Goal: Complete application form

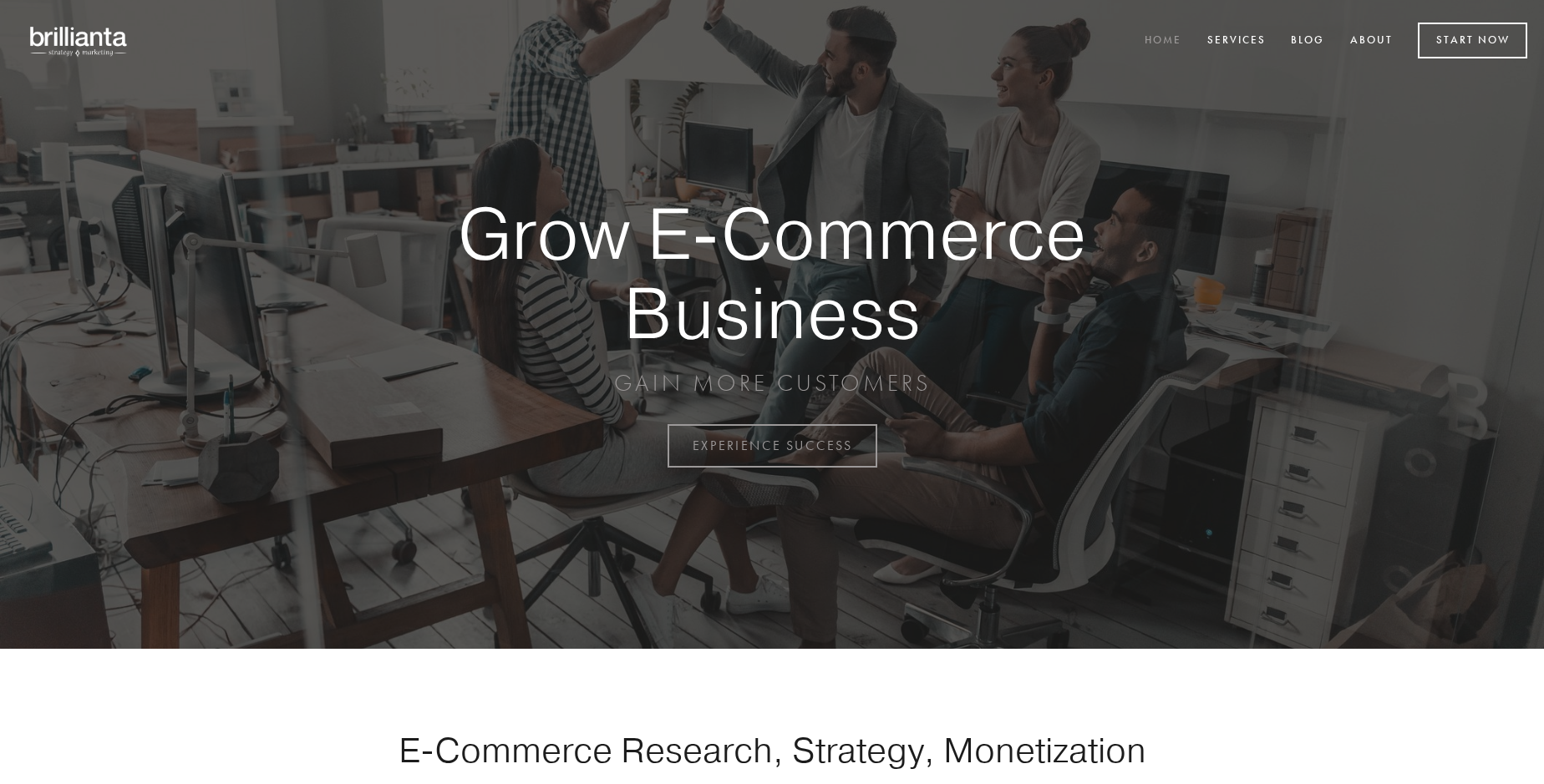
scroll to position [4378, 0]
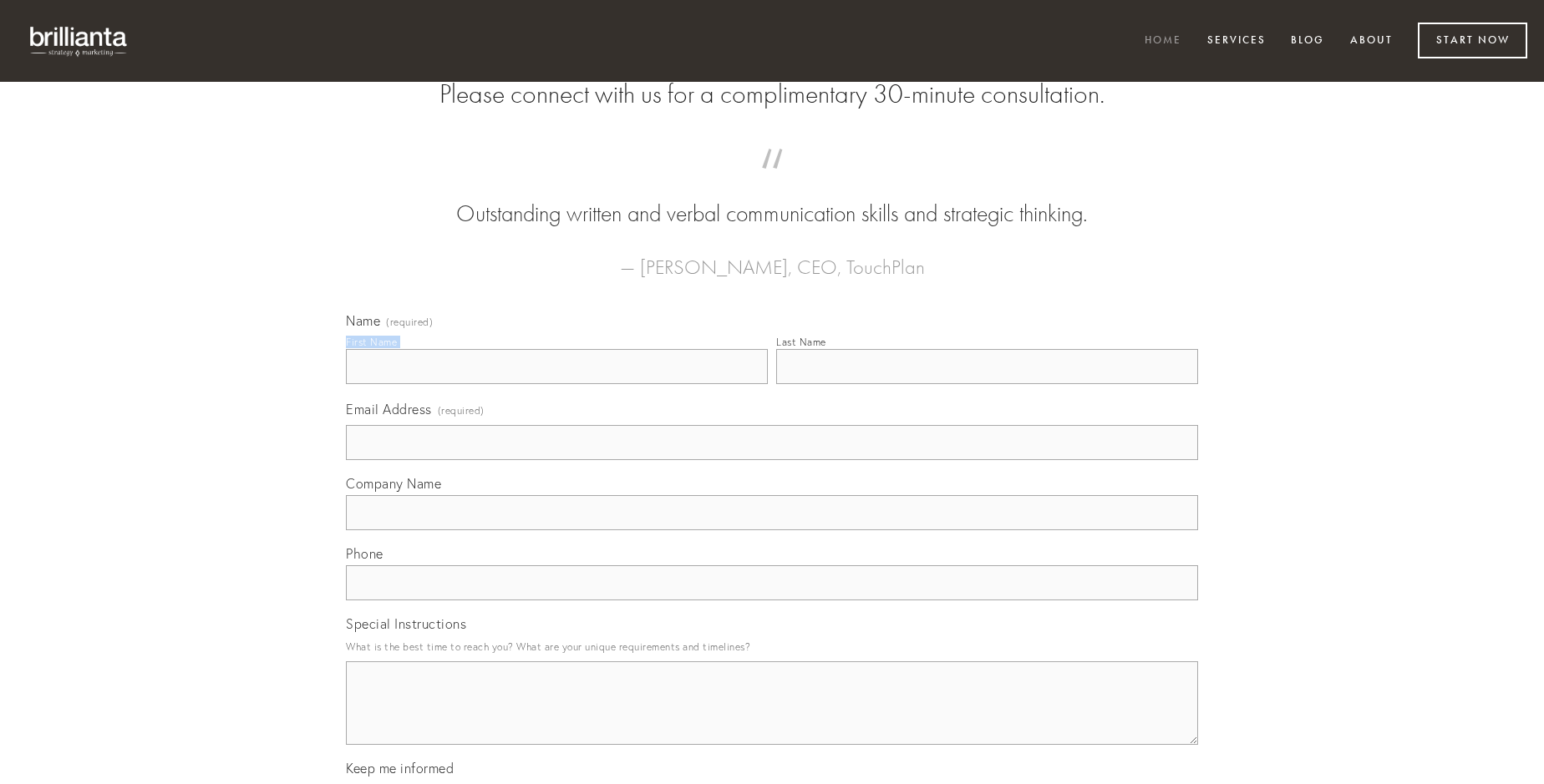
type input "[PERSON_NAME]"
click at [987, 385] on input "Last Name" at bounding box center [987, 366] width 422 height 35
type input "[PERSON_NAME]"
click at [772, 460] on input "Email Address (required)" at bounding box center [772, 443] width 853 height 35
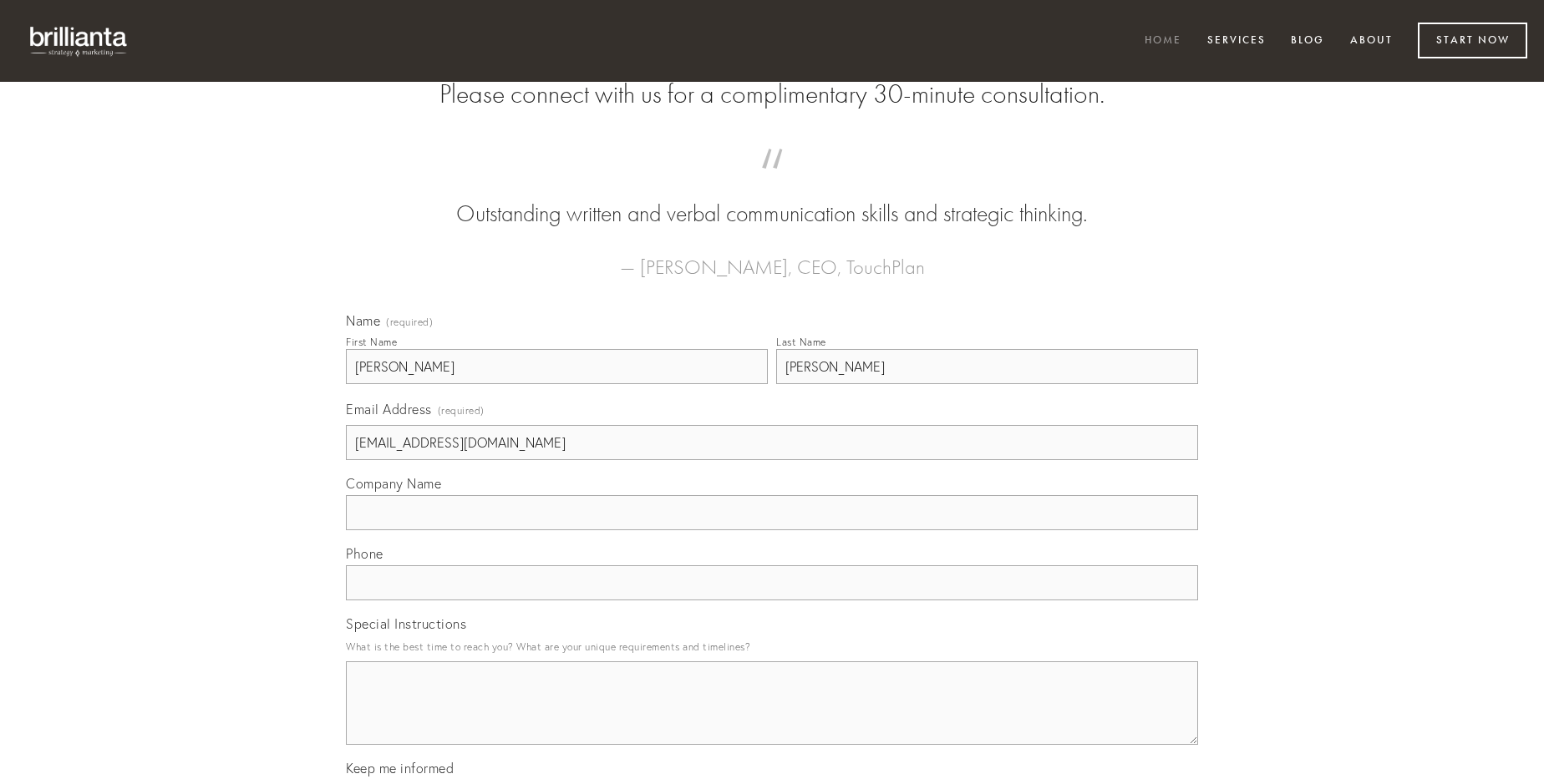
type input "[EMAIL_ADDRESS][DOMAIN_NAME]"
click at [772, 530] on input "Company Name" at bounding box center [772, 513] width 853 height 35
type input "versus"
click at [772, 601] on input "text" at bounding box center [772, 582] width 853 height 35
click at [772, 719] on textarea "Special Instructions" at bounding box center [772, 703] width 853 height 84
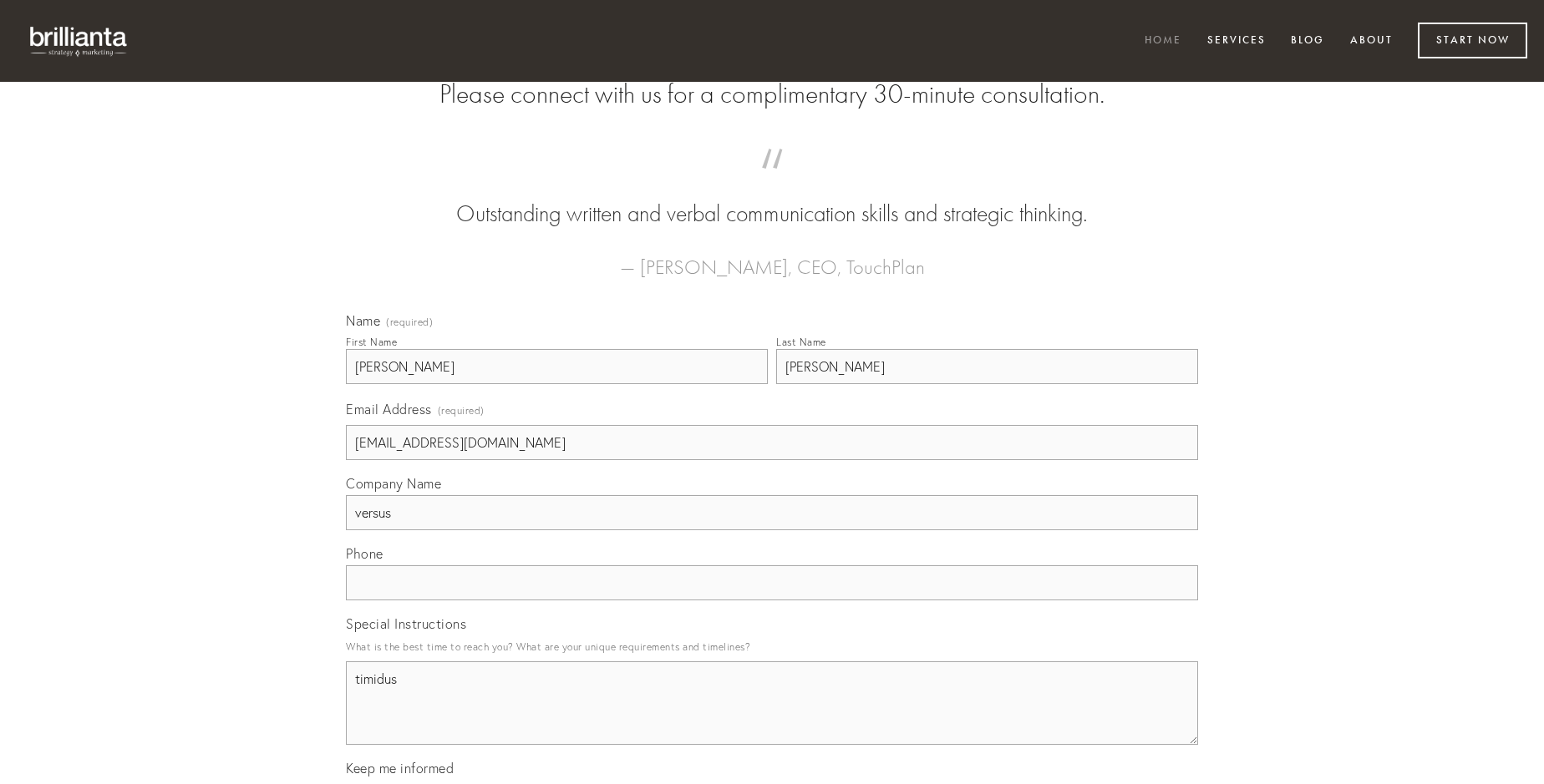
type textarea "timidus"
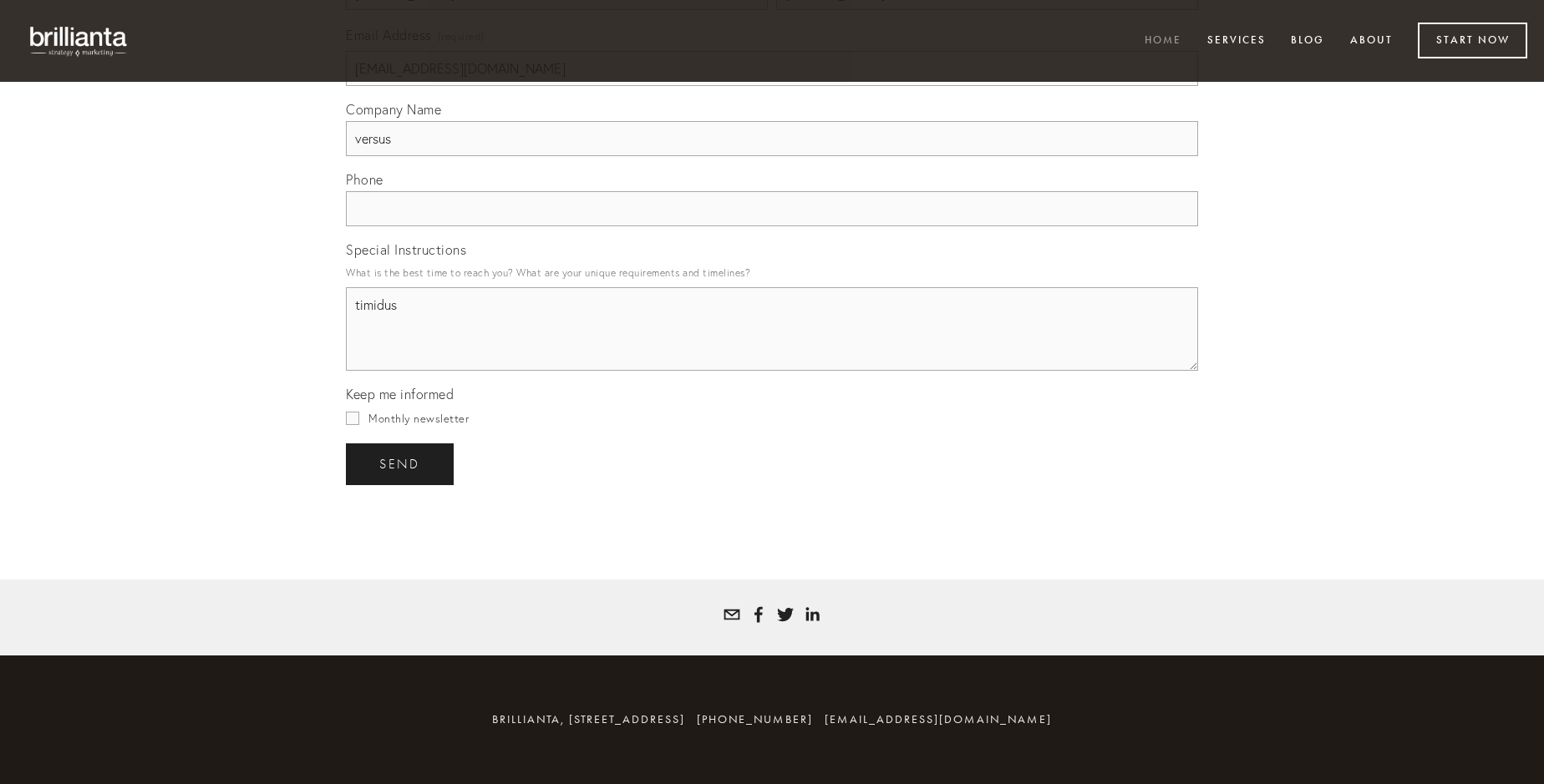
click at [401, 464] on span "send" at bounding box center [400, 464] width 41 height 15
